Goal: Task Accomplishment & Management: Complete application form

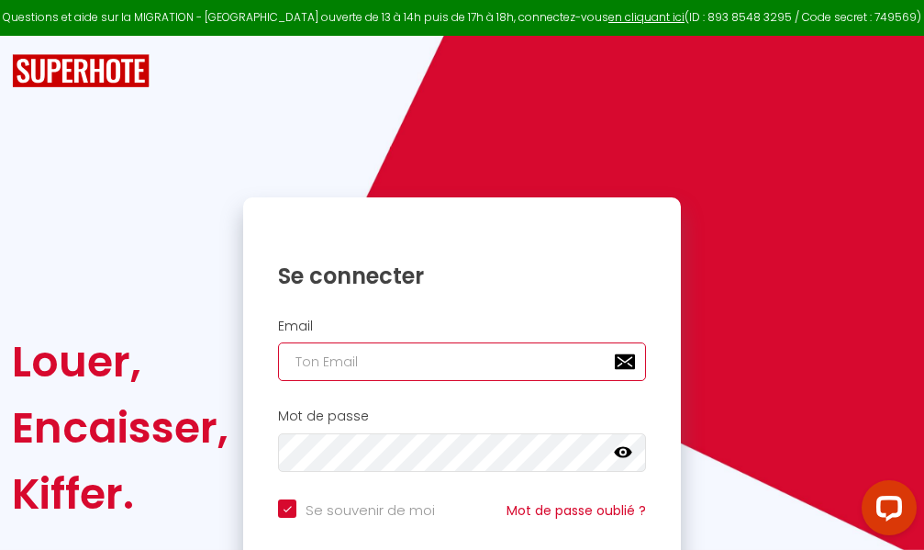
click at [425, 361] on input "email" at bounding box center [462, 361] width 368 height 39
type input "m"
checkbox input "true"
type input "ma"
checkbox input "true"
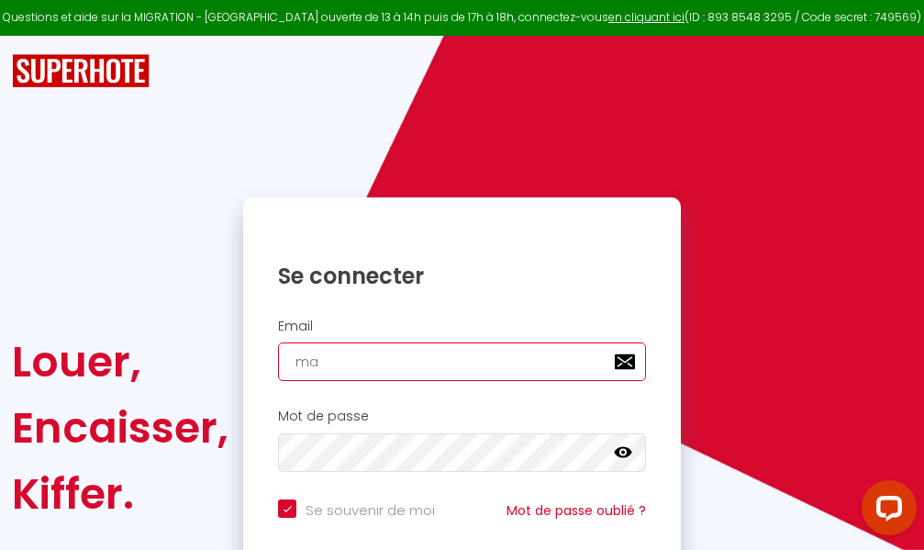
type input "mar"
checkbox input "true"
type input "marc"
checkbox input "true"
type input "marcd"
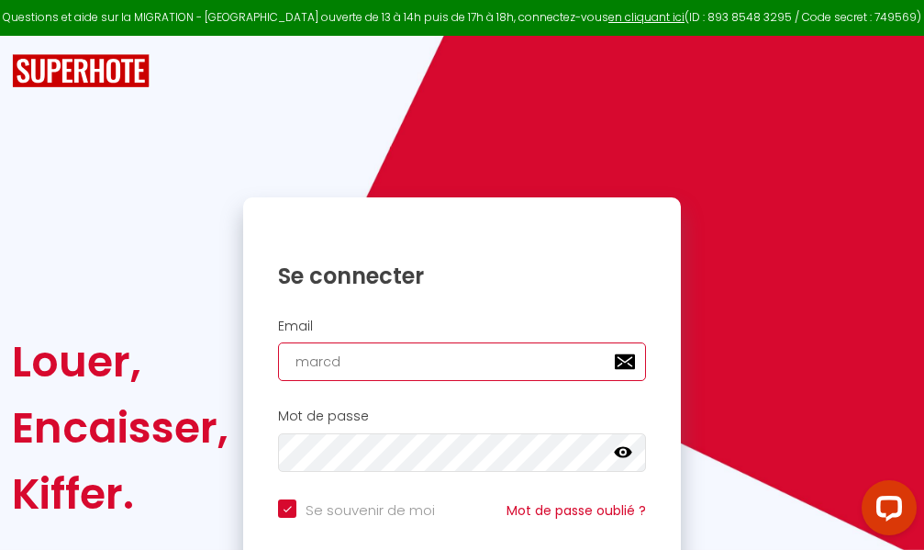
checkbox input "true"
type input "marcdp"
checkbox input "true"
type input "marcdpo"
checkbox input "true"
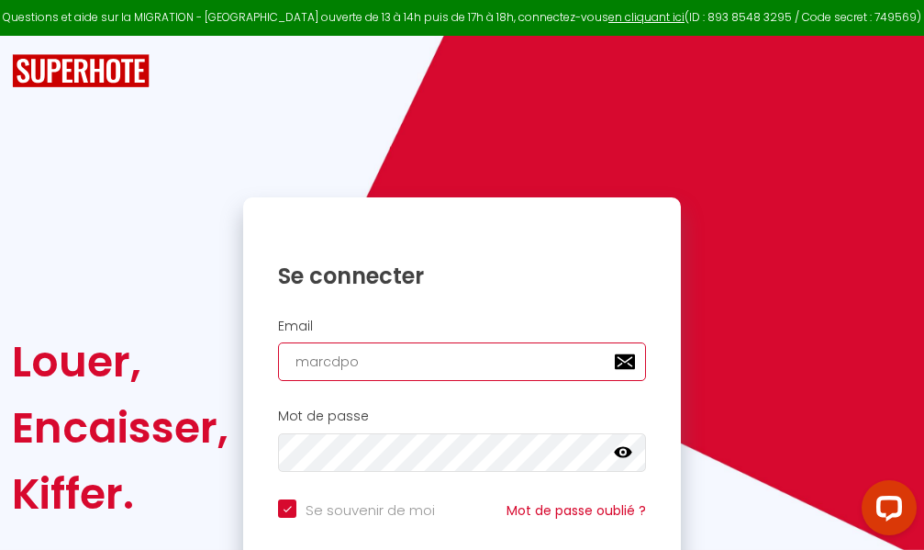
type input "marcdpoz"
checkbox input "true"
type input "marcdpoz."
checkbox input "true"
type input "marcdpoz.l"
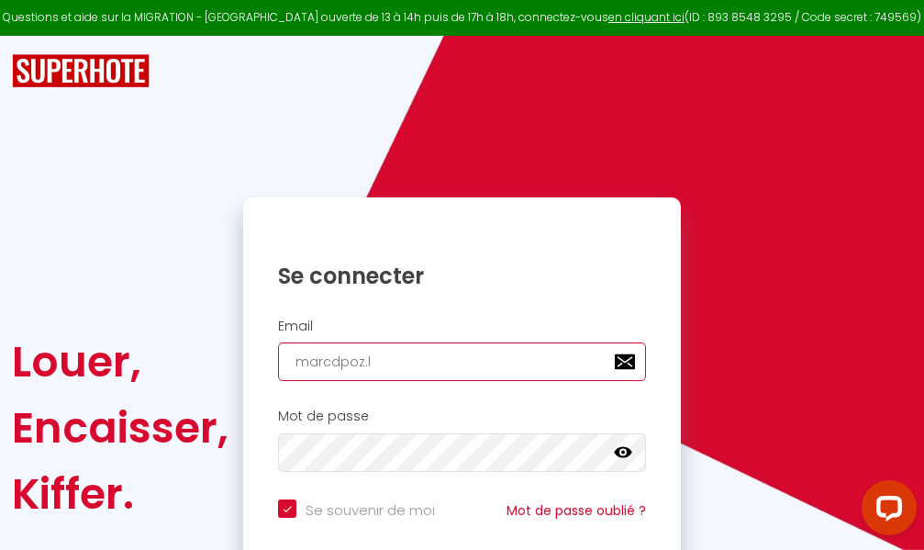
checkbox input "true"
type input "marcdpoz.lo"
checkbox input "true"
type input "marcdpoz.loc"
checkbox input "true"
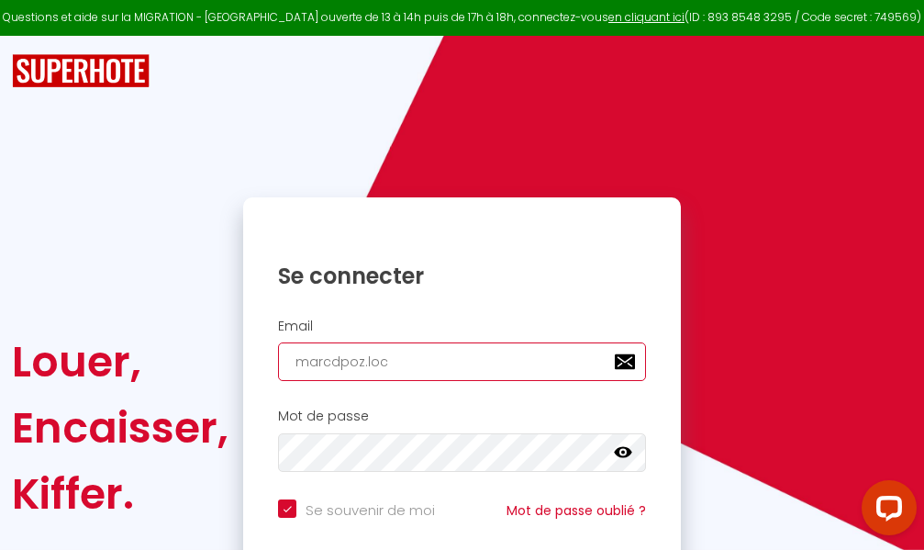
type input "marcdpoz.loca"
checkbox input "true"
type input "marcdpoz.locat"
checkbox input "true"
type input "marcdpoz.locati"
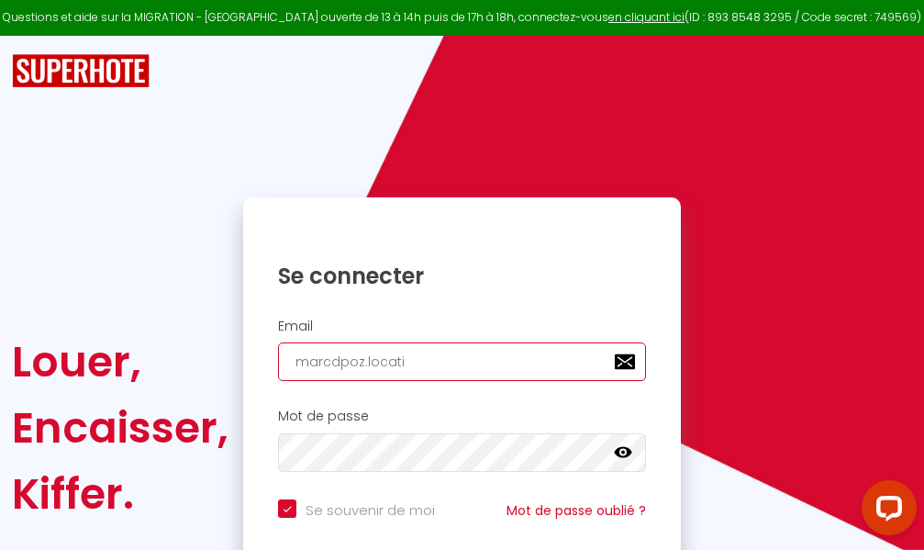
checkbox input "true"
type input "marcdpoz.locatio"
checkbox input "true"
type input "marcdpoz.location"
checkbox input "true"
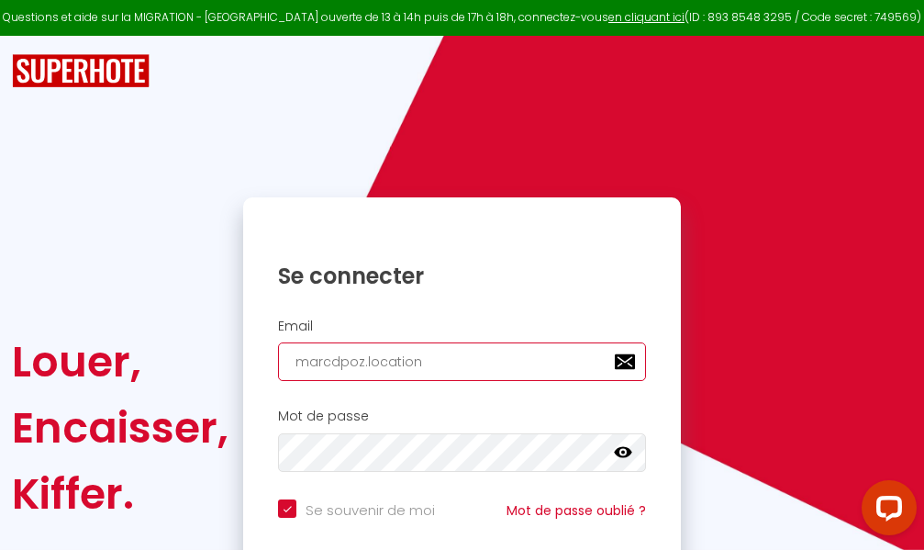
type input "marcdpoz.location@"
checkbox input "true"
type input "marcdpoz.location@g"
checkbox input "true"
type input "marcdpoz.location@gm"
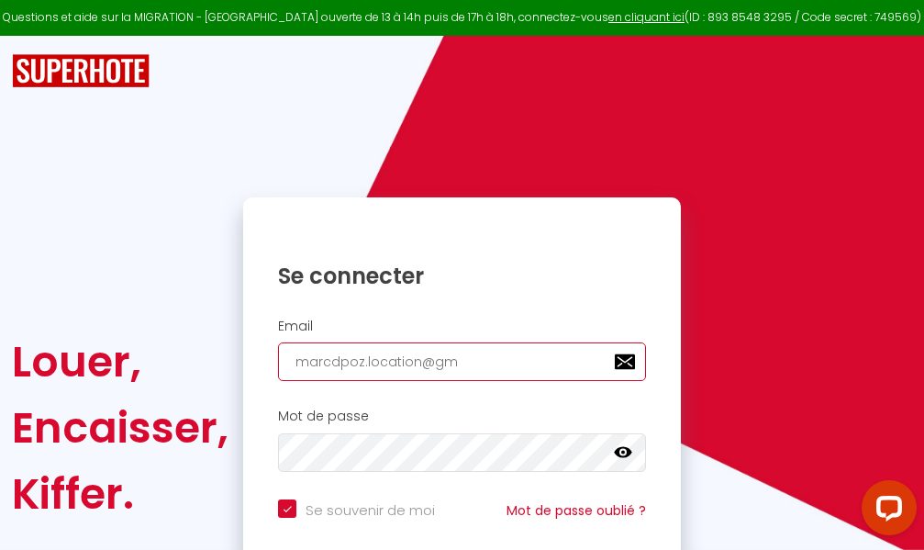
checkbox input "true"
type input "marcdpoz.location@gma"
checkbox input "true"
type input "marcdpoz.location@gmai"
checkbox input "true"
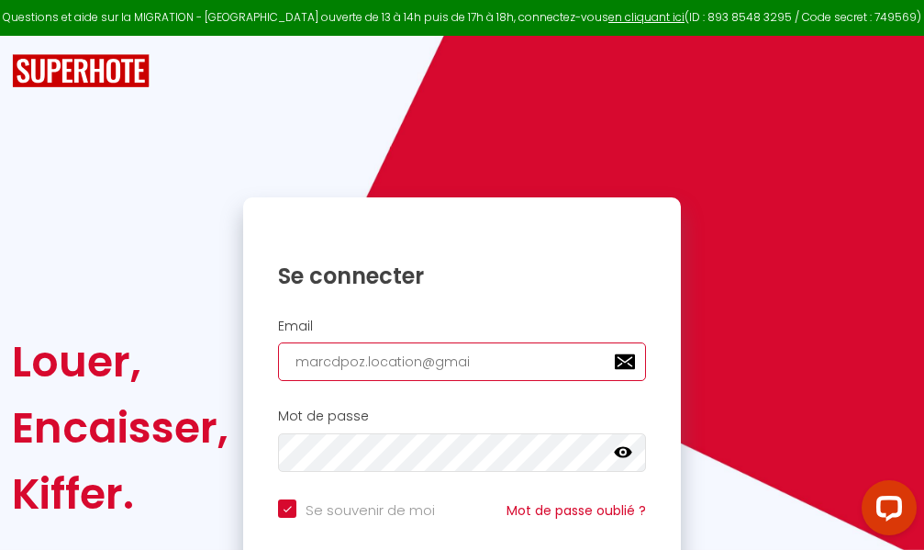
type input "[EMAIL_ADDRESS]"
checkbox input "true"
type input "[EMAIL_ADDRESS]."
checkbox input "true"
type input "marcdpoz.location@gmail.c"
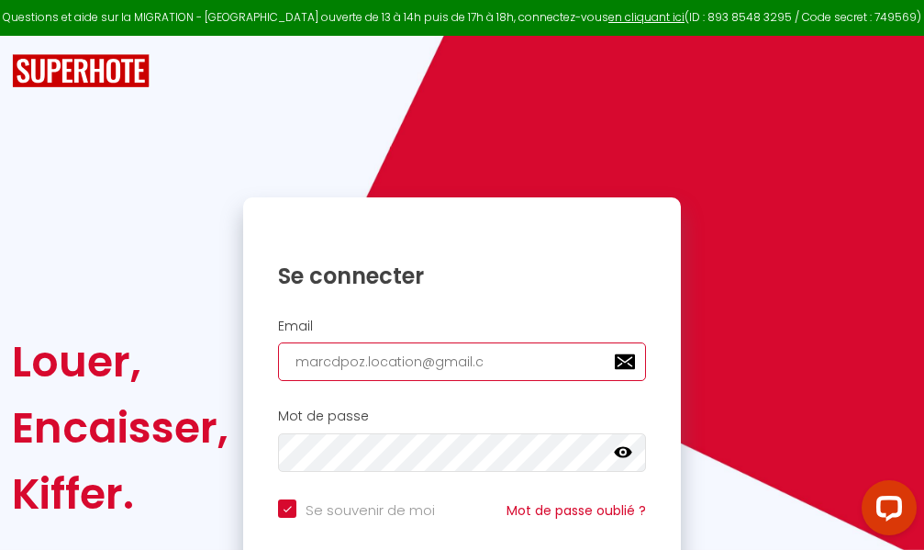
checkbox input "true"
type input "[EMAIL_ADDRESS][DOMAIN_NAME]"
checkbox input "true"
type input "[EMAIL_ADDRESS][DOMAIN_NAME]"
checkbox input "true"
